Goal: Transaction & Acquisition: Book appointment/travel/reservation

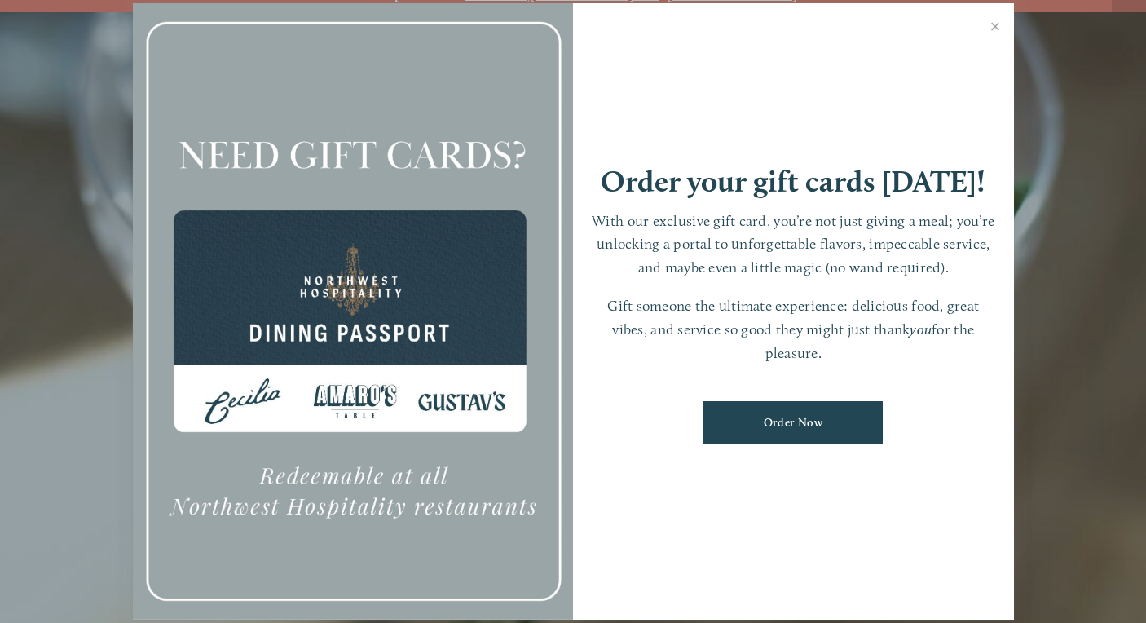
scroll to position [24, 0]
click at [996, 29] on link "Close" at bounding box center [996, 29] width 32 height 46
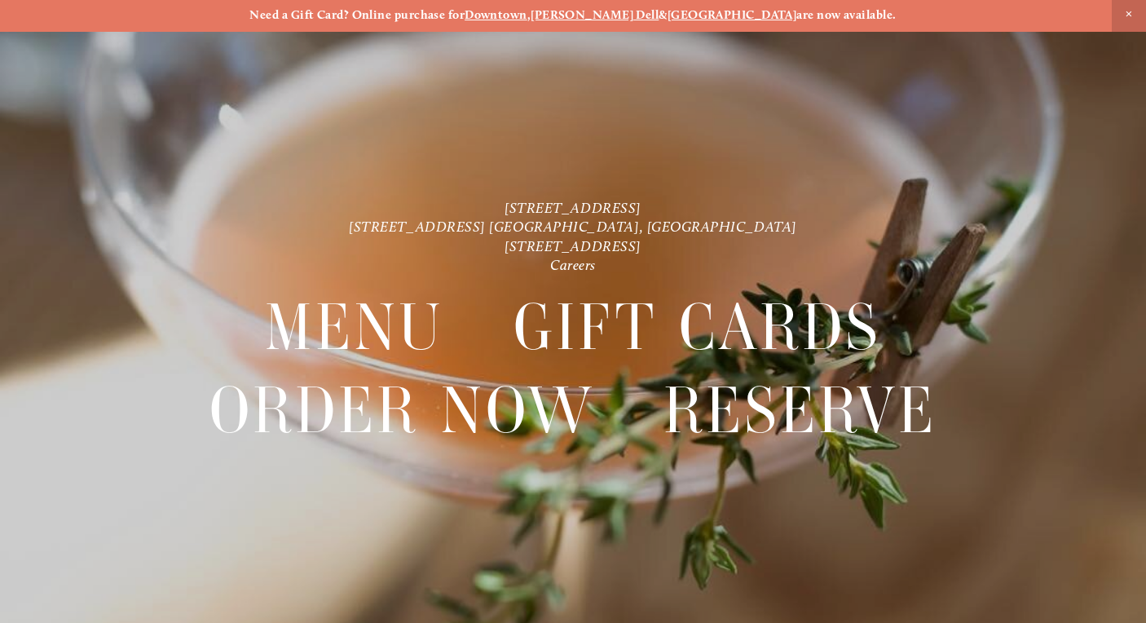
scroll to position [2, 0]
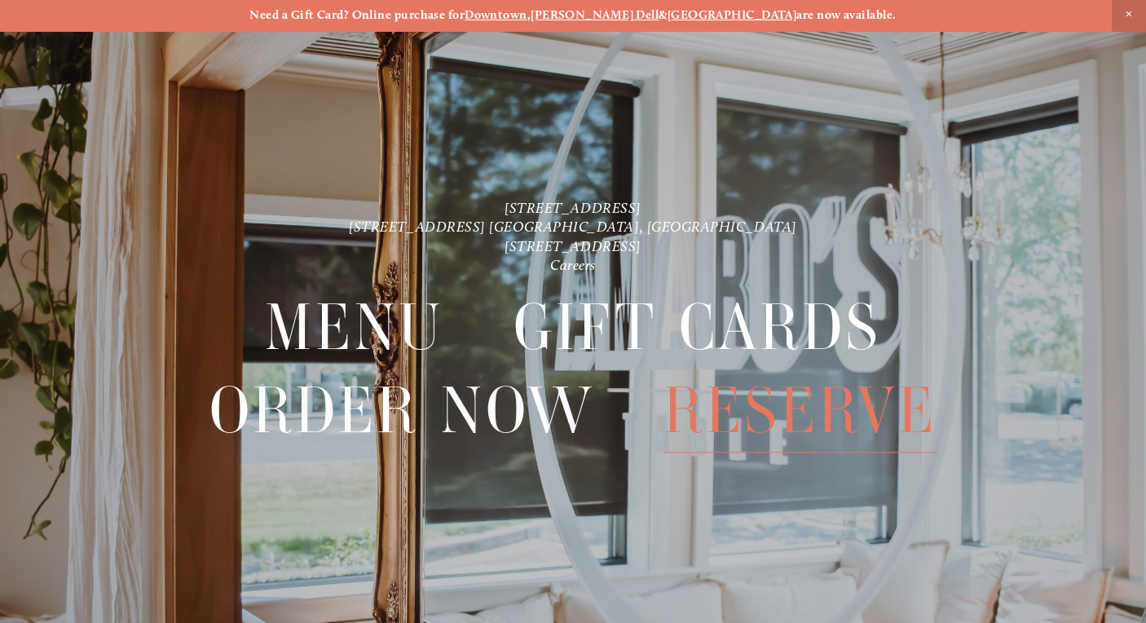
click at [778, 400] on span "Reserve" at bounding box center [800, 411] width 273 height 83
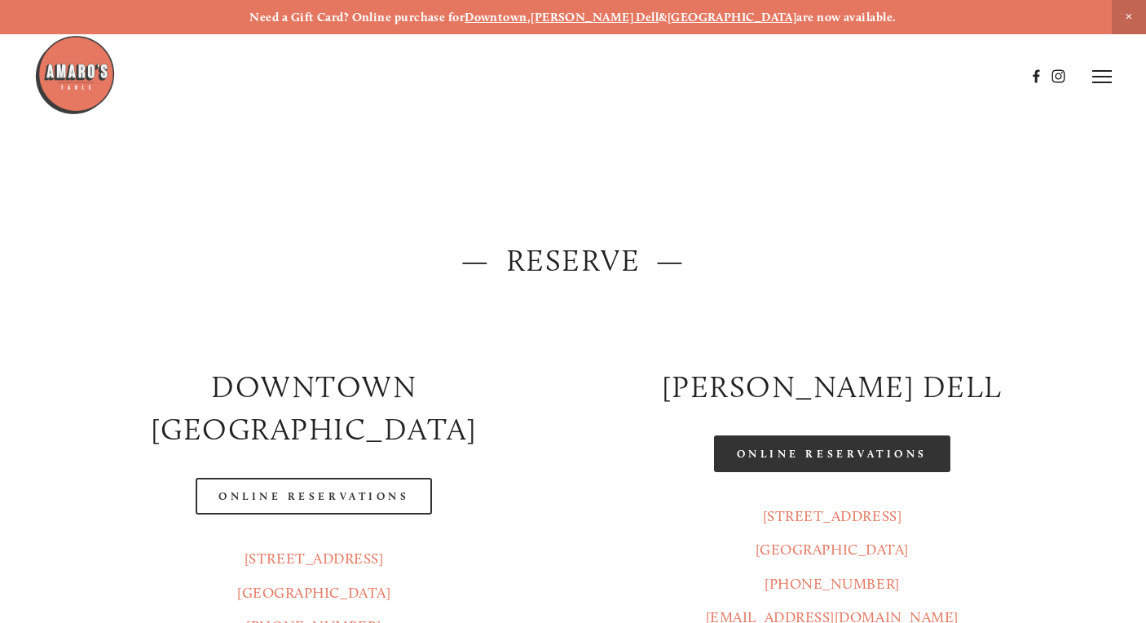
click at [784, 445] on link "Online Reservations" at bounding box center [832, 453] width 236 height 37
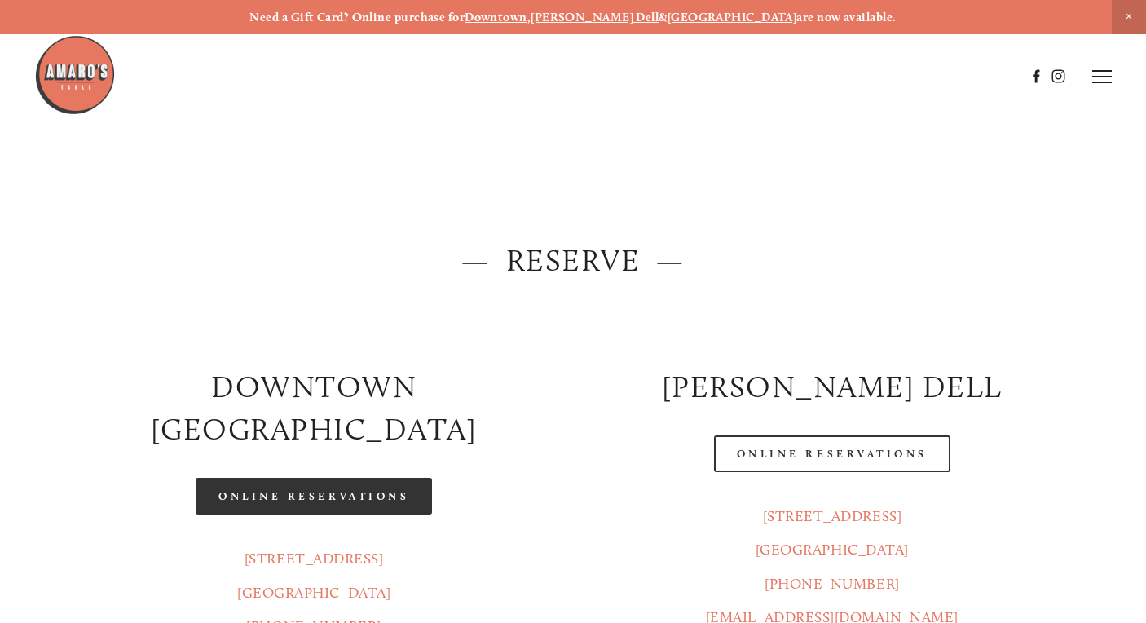
click at [263, 478] on link "Online Reservations" at bounding box center [314, 496] width 236 height 37
